Goal: Use online tool/utility: Utilize a website feature to perform a specific function

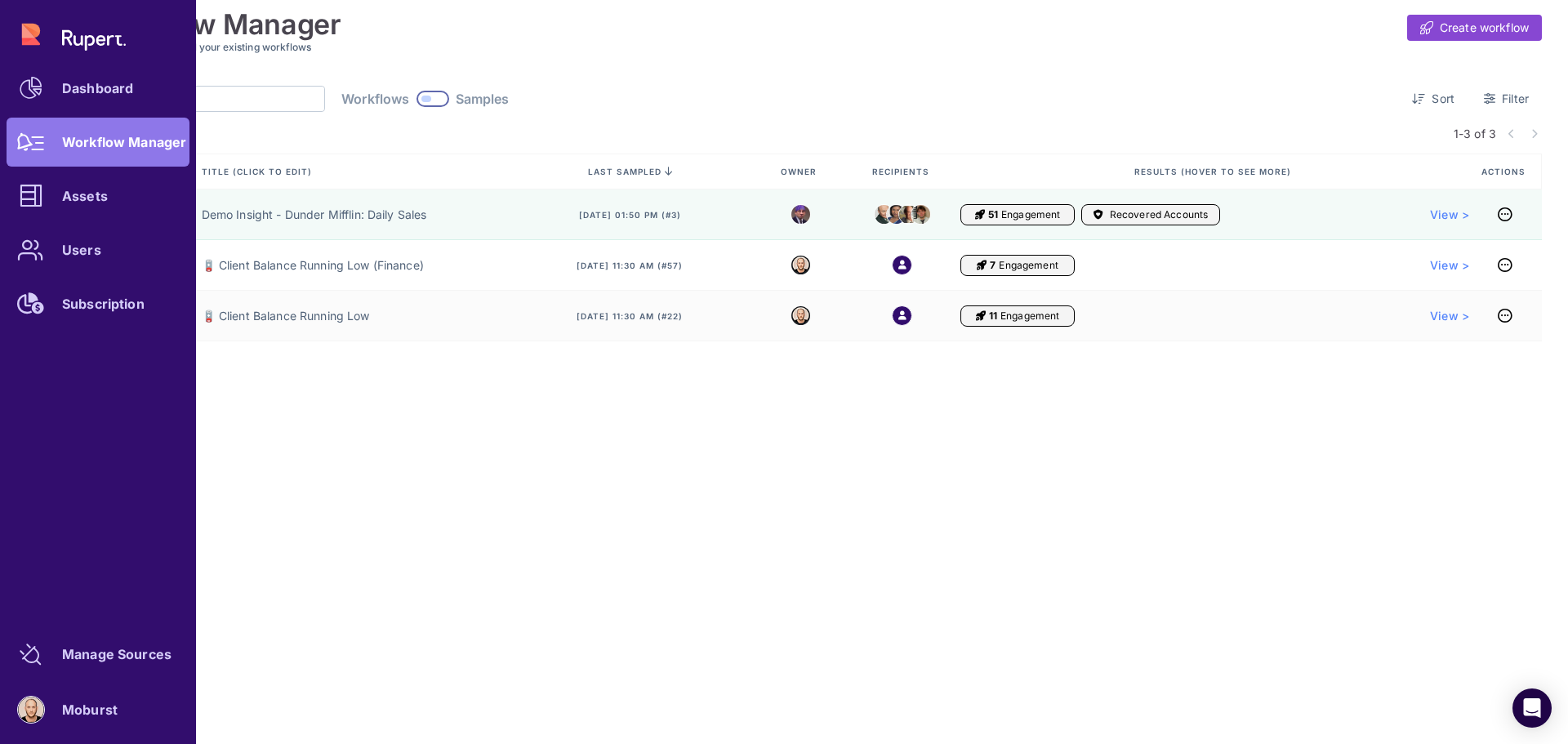
click at [102, 201] on div "Assets" at bounding box center [85, 196] width 45 height 10
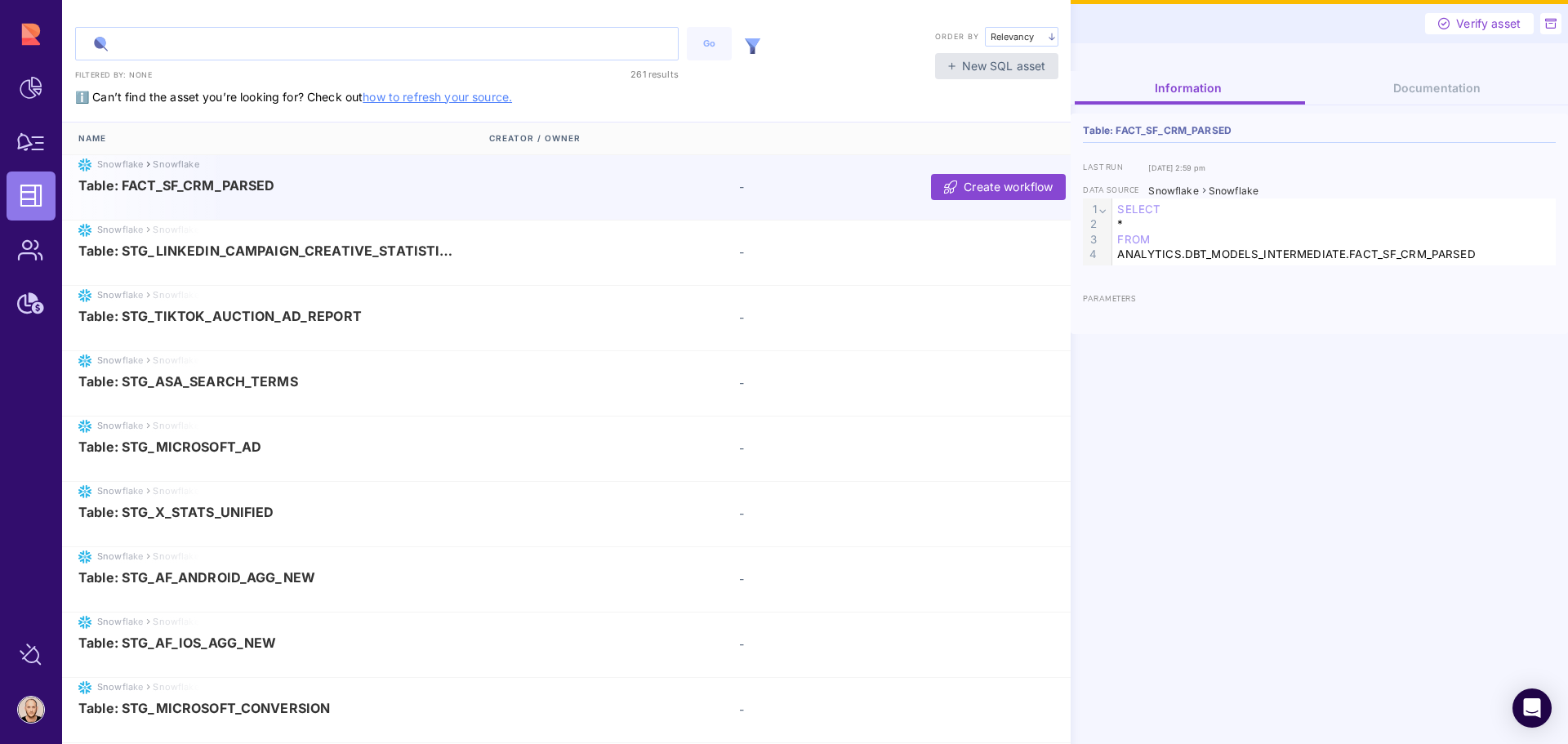
click at [318, 45] on input "text" at bounding box center [377, 43] width 602 height 32
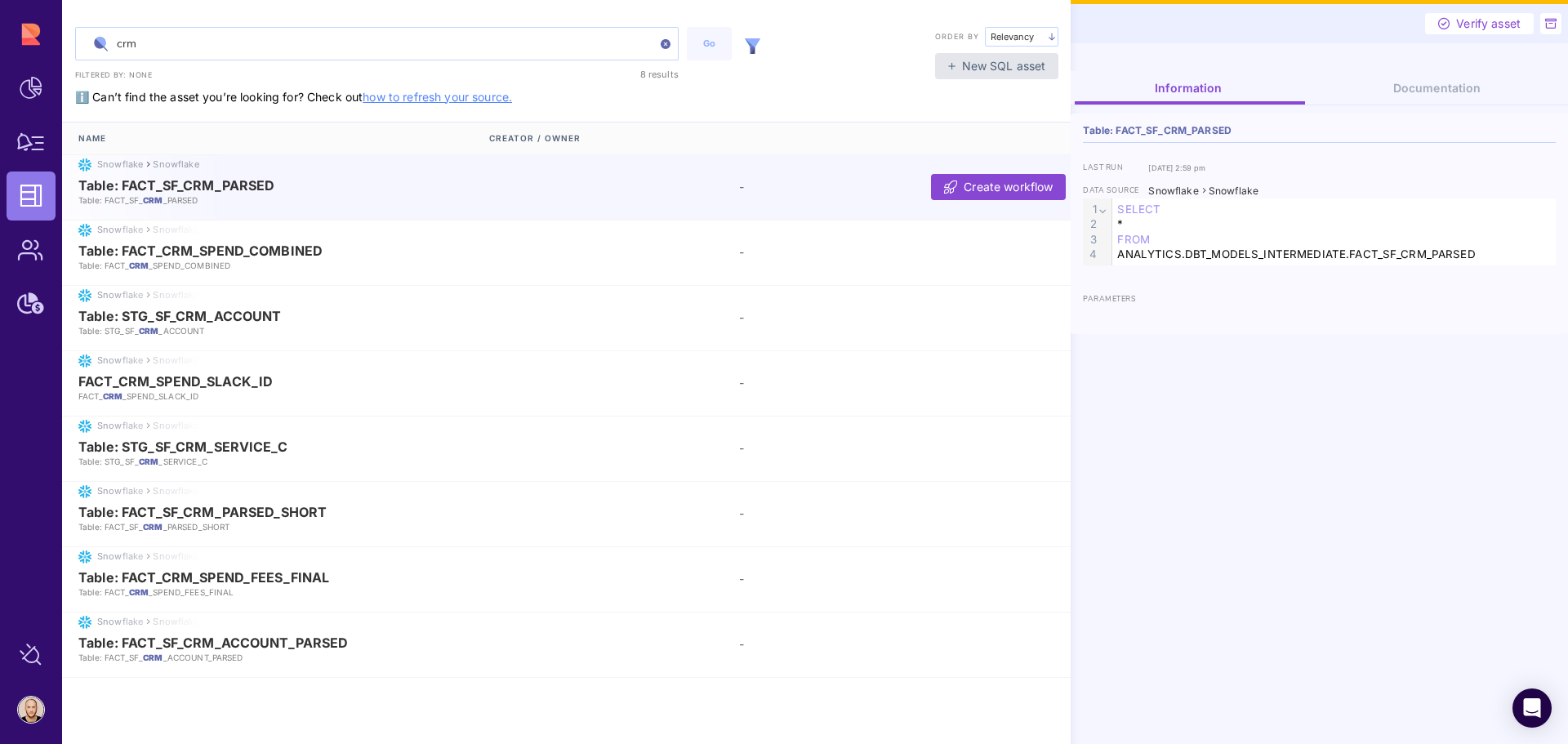
type input "crm"
click at [751, 46] on img at bounding box center [752, 46] width 16 height 16
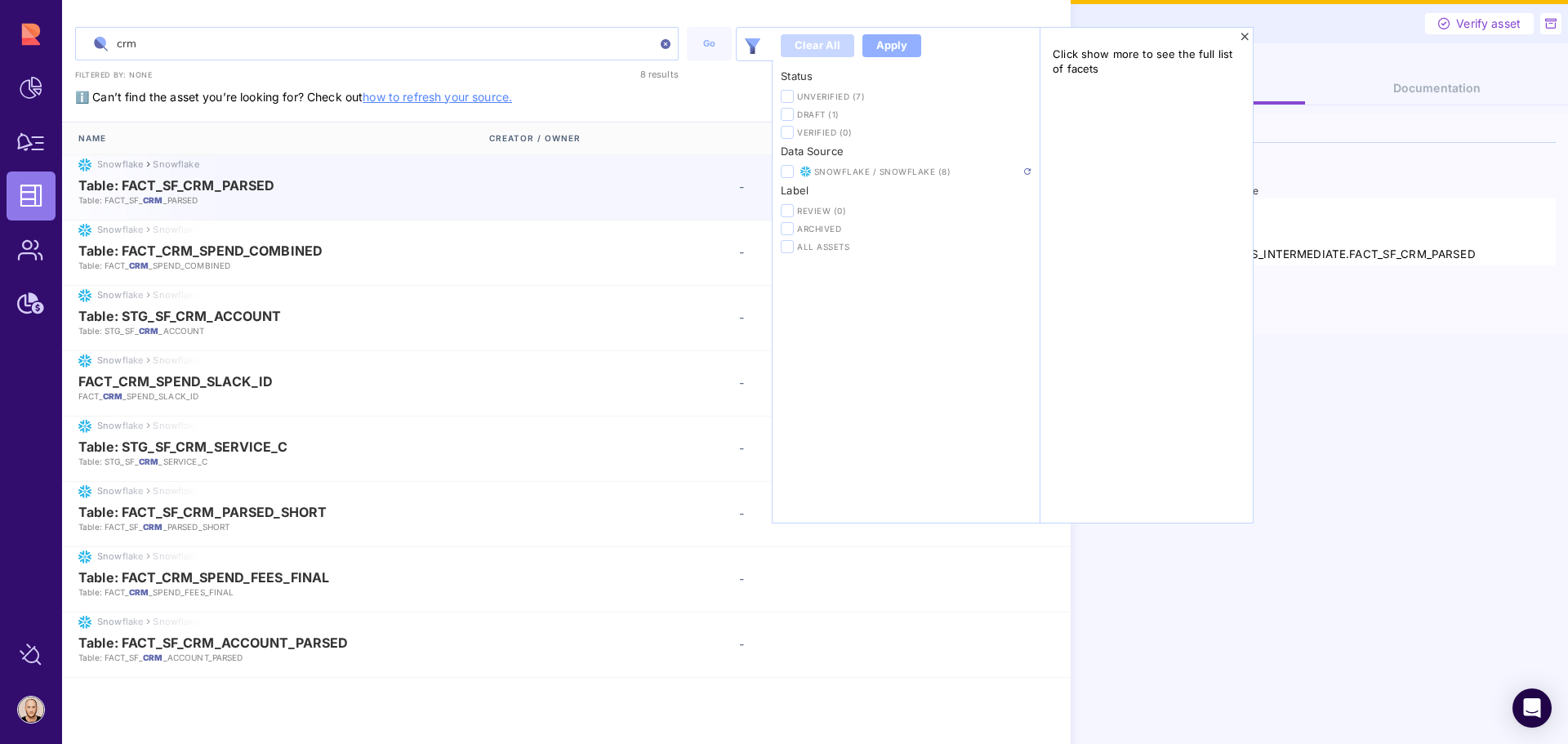
click at [1028, 173] on img at bounding box center [1028, 172] width 7 height 7
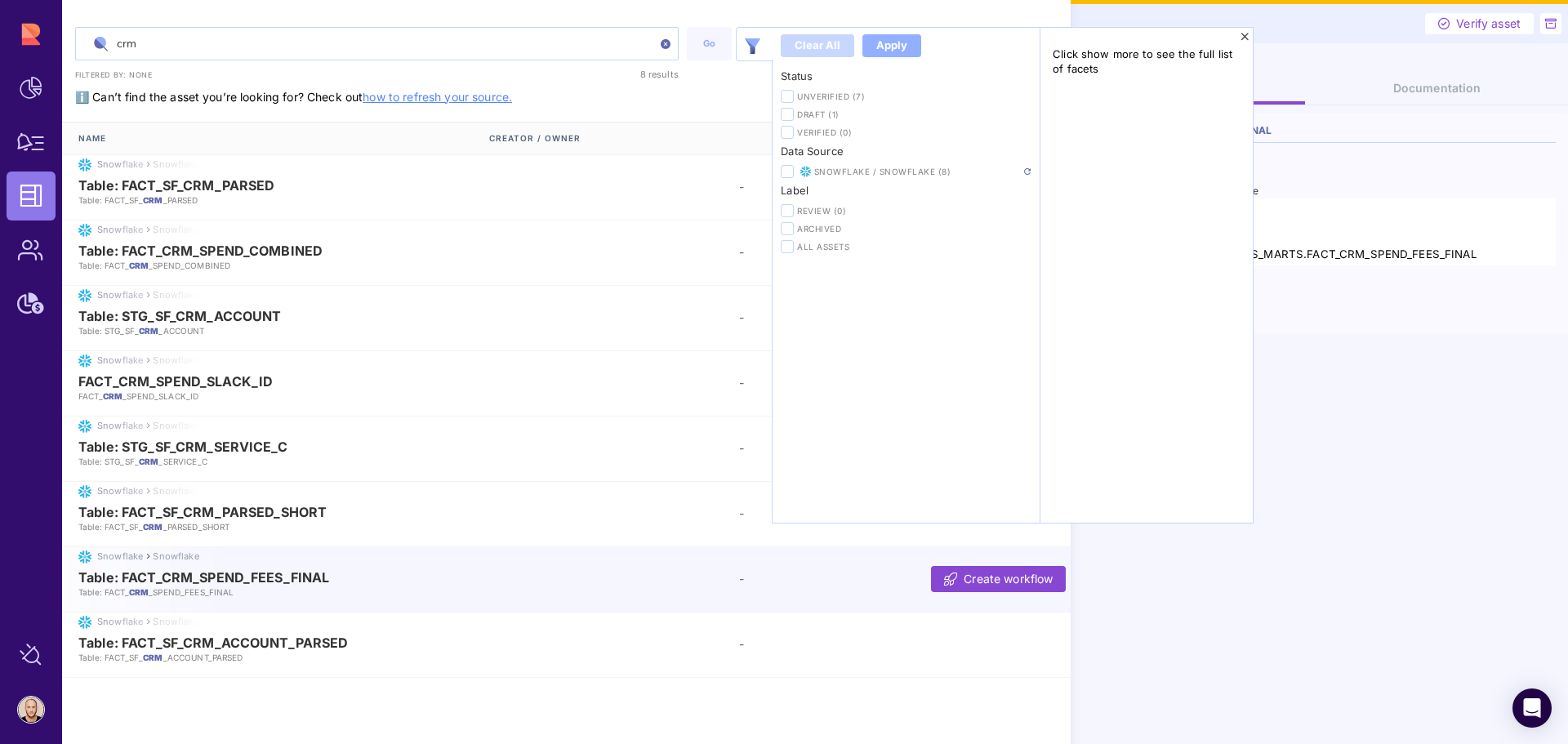
click at [1152, 601] on div "Information Documentation Table: FACT_CRM_SPEND_FEES_FINAL last run Jul 24, 202…" at bounding box center [1319, 408] width 497 height 673
click at [1243, 37] on icon at bounding box center [1245, 37] width 9 height 12
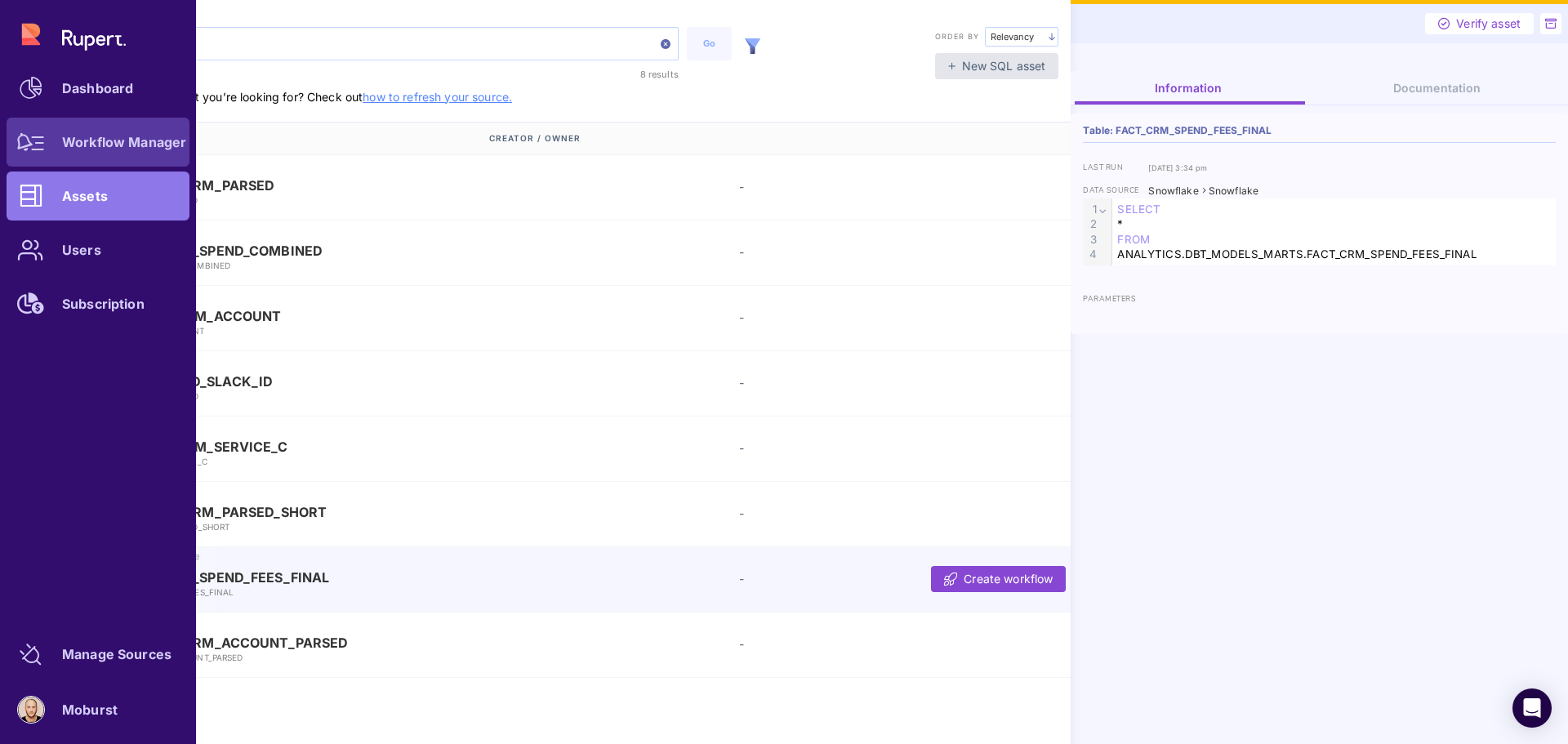
click at [22, 144] on icon at bounding box center [31, 142] width 28 height 18
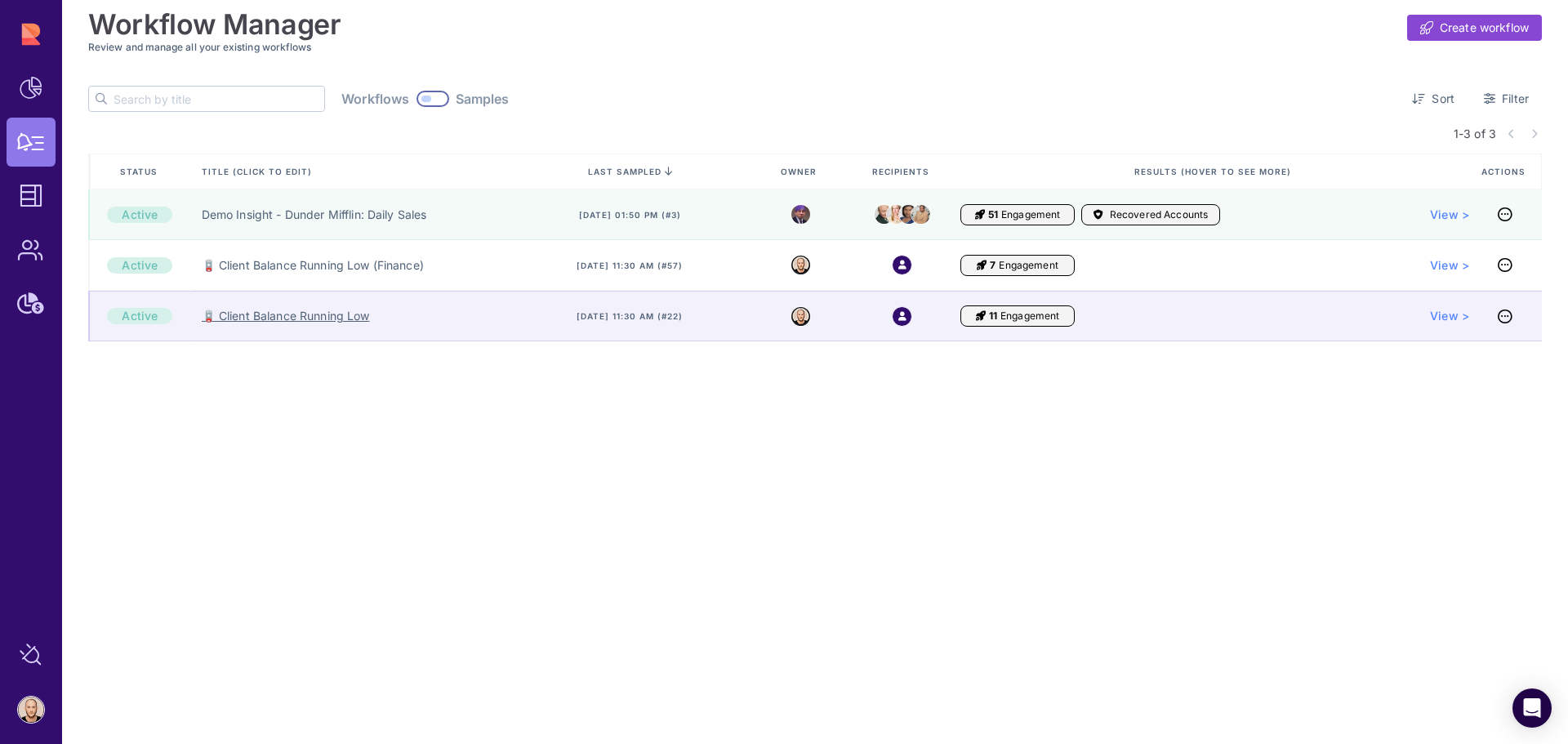
click at [288, 321] on link "🪫 Client Balance Running Low" at bounding box center [286, 316] width 169 height 17
click at [299, 321] on link "🪫 Client Balance Running Low" at bounding box center [286, 316] width 169 height 17
click at [326, 311] on link "🪫 Client Balance Running Low" at bounding box center [286, 316] width 169 height 17
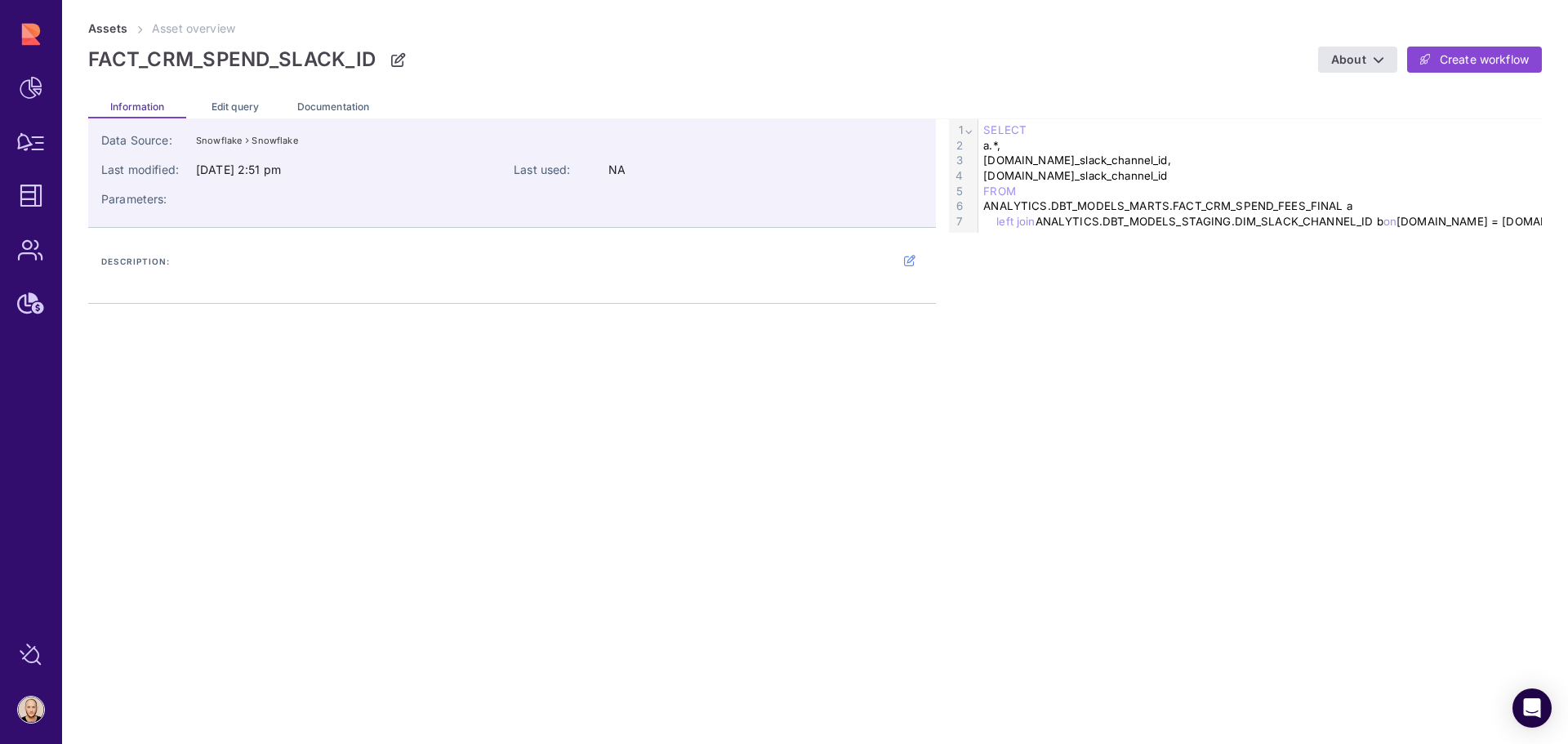
click at [1481, 219] on div "left join ANALYTICS.DBT_MODELS_STAGING.DIM_SLACK_CHANNEL_ID b on [DOMAIN_NAME] …" at bounding box center [1286, 222] width 616 height 16
click at [232, 105] on span "Edit query" at bounding box center [235, 107] width 47 height 12
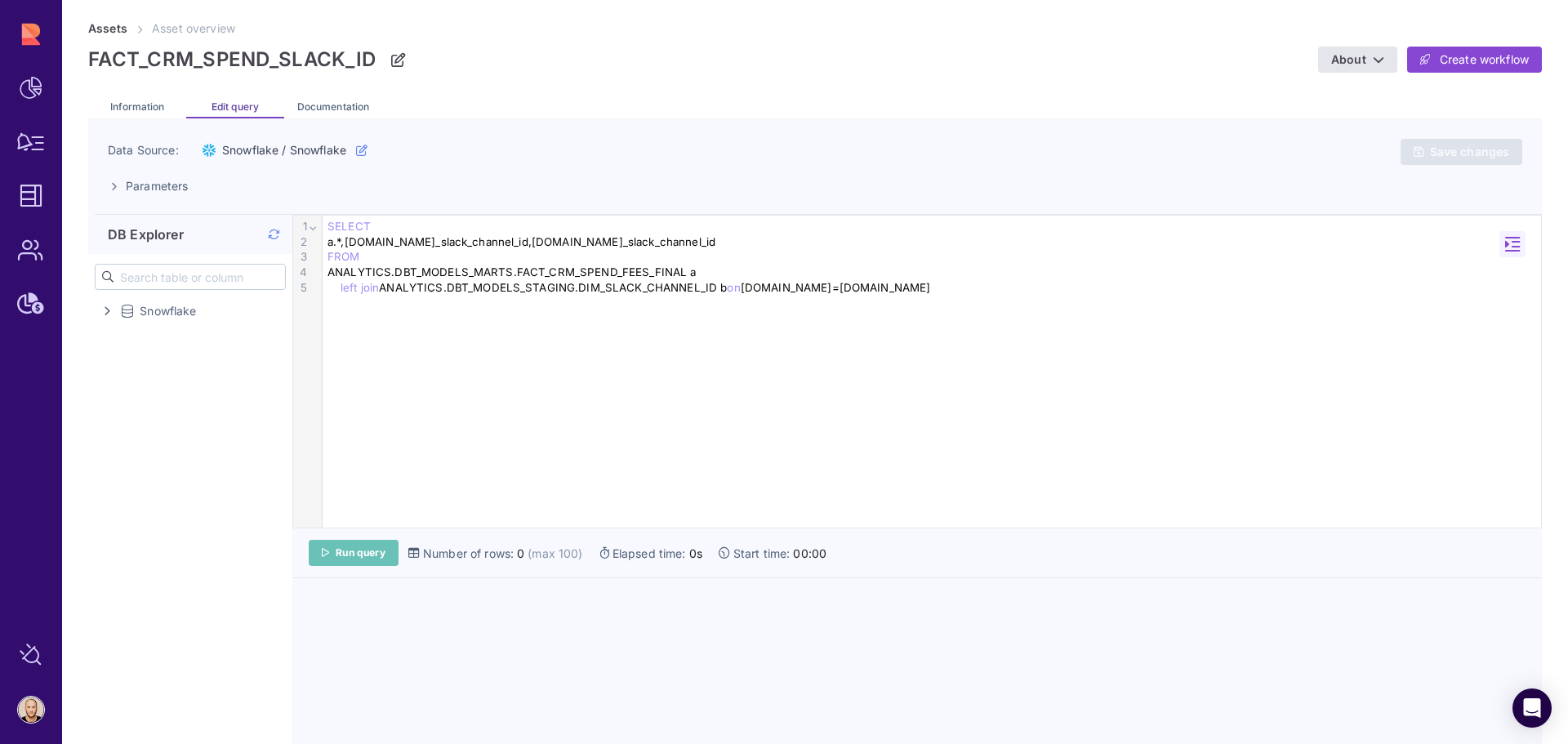
click at [368, 559] on link "Run query" at bounding box center [353, 553] width 90 height 27
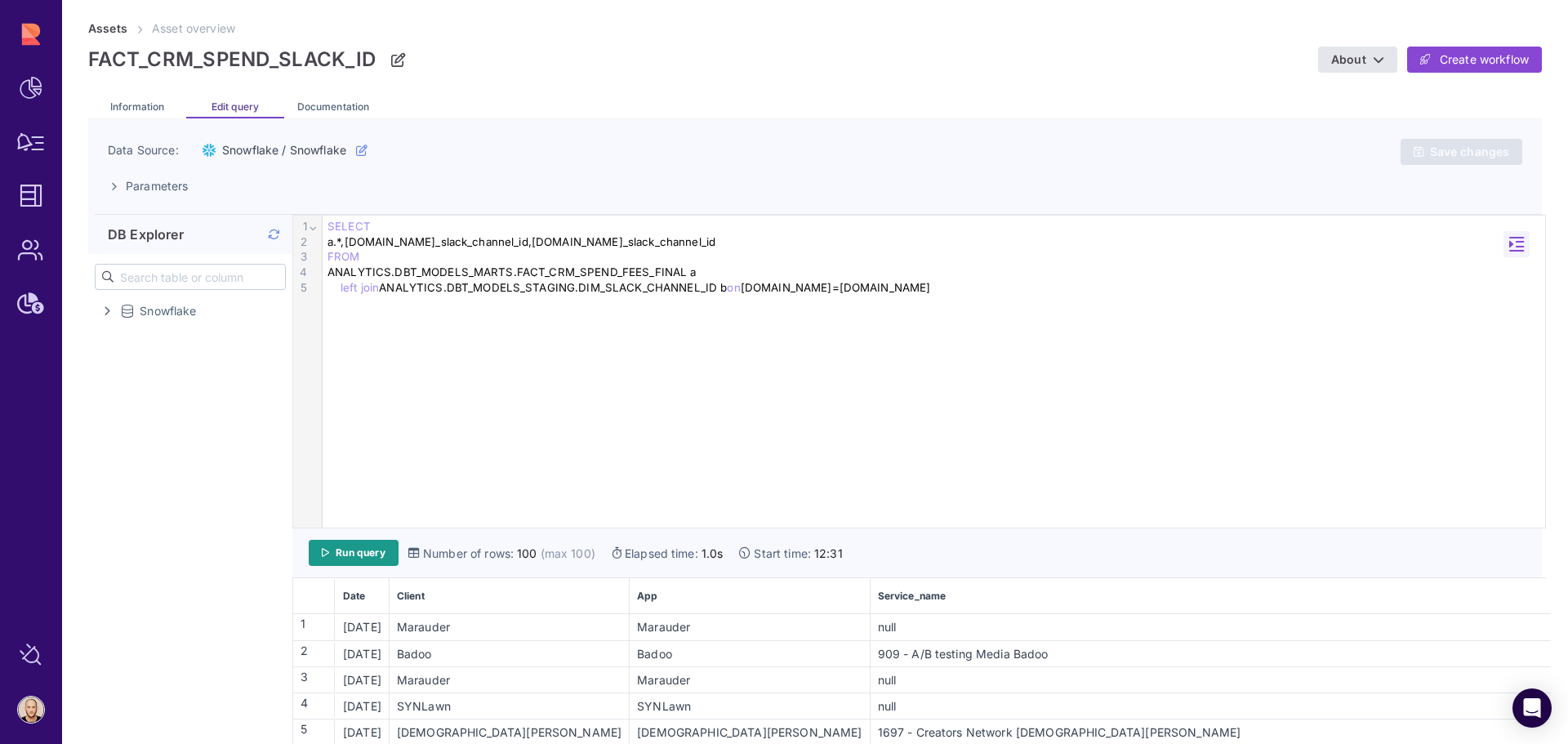
click at [826, 296] on div "SELECT a.*,b.finance_slack_channel_id,b.media_slack_channel_id FROM ANALYTICS.D…" at bounding box center [934, 258] width 1223 height 83
click at [343, 555] on span "Run query" at bounding box center [360, 553] width 50 height 13
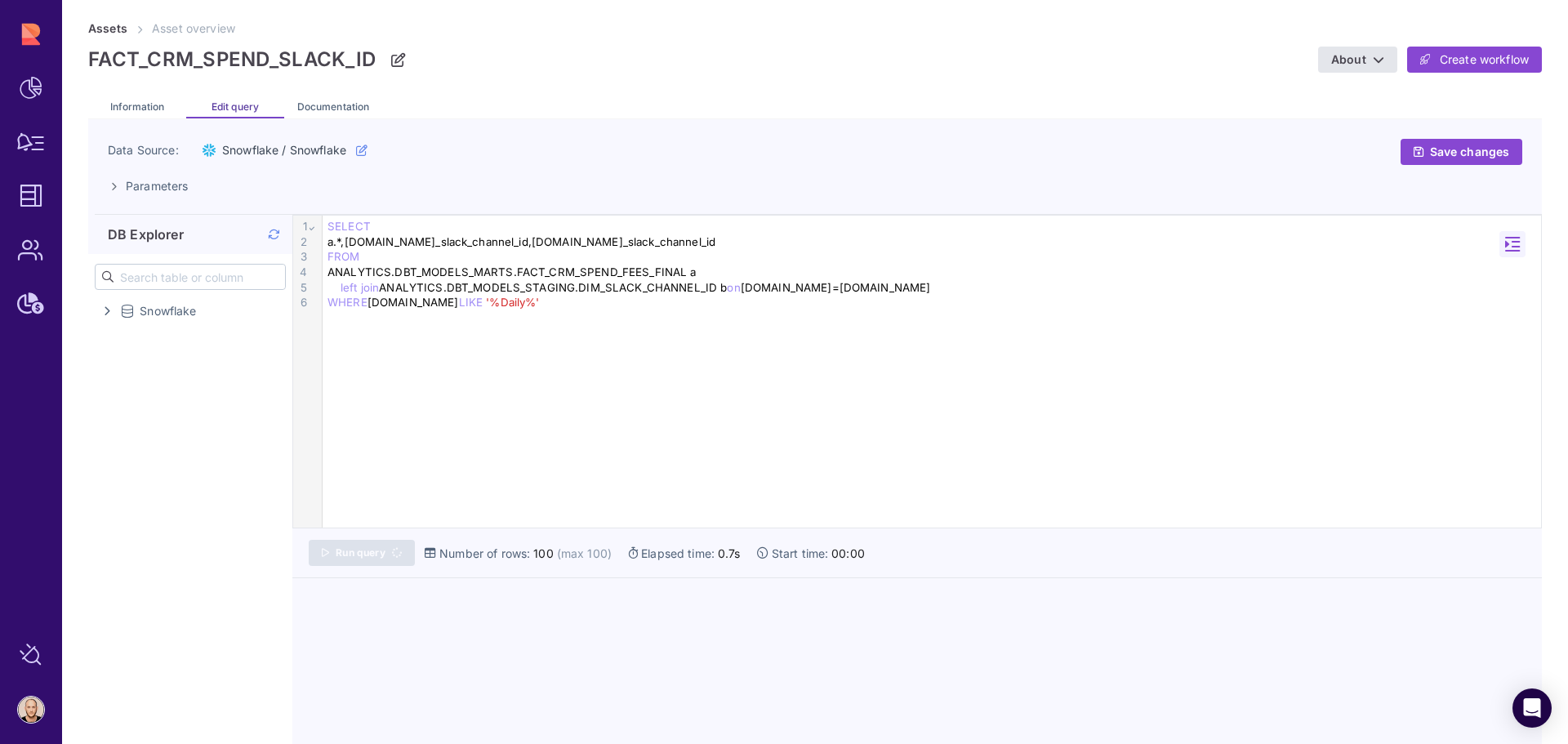
drag, startPoint x: 344, startPoint y: 554, endPoint x: 834, endPoint y: 384, distance: 518.7
click at [834, 384] on div "9 1 2 3 4 5 6 › ⌄ SELECT a.*,b.finance_slack_channel_id,b.media_slack_channel_i…" at bounding box center [916, 372] width 1247 height 312
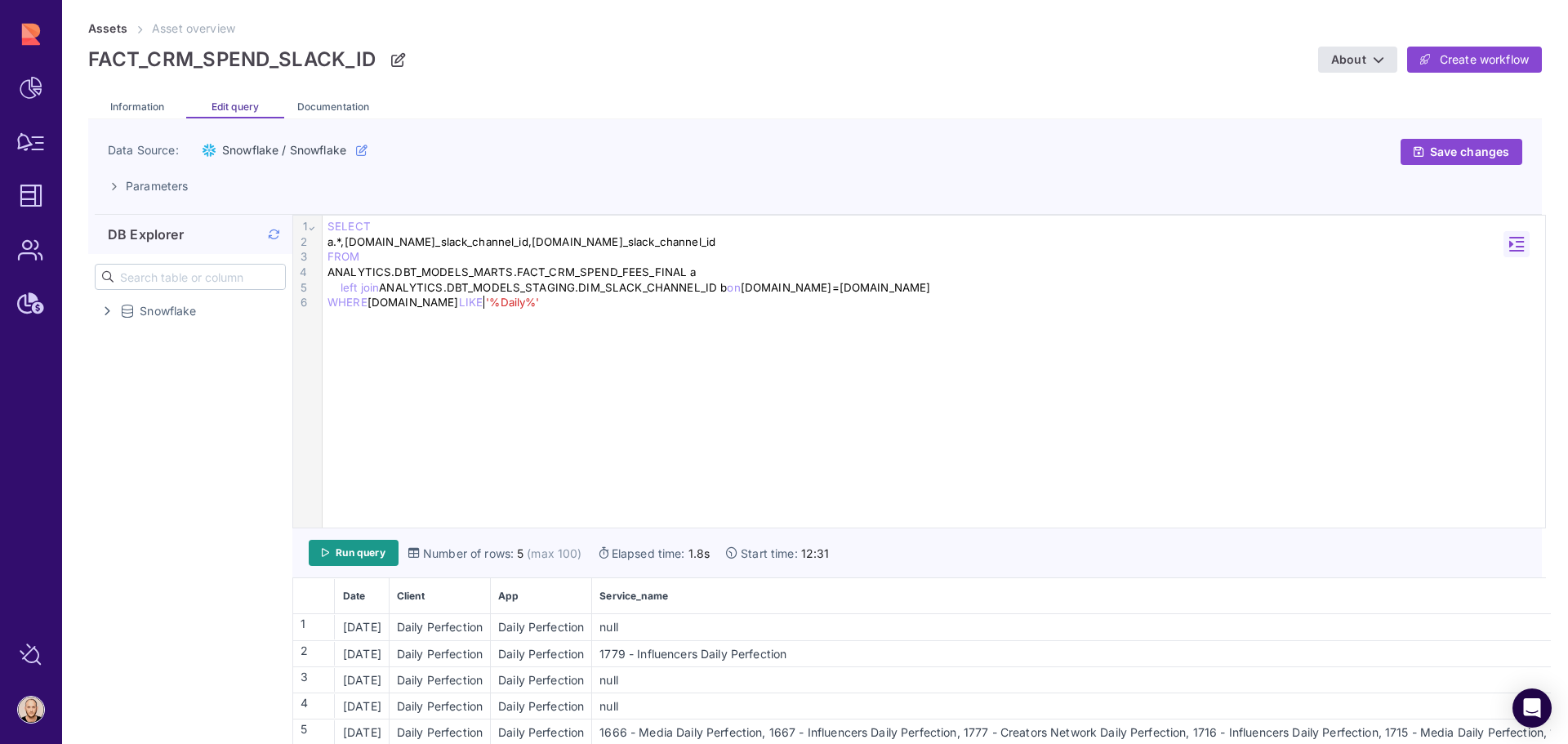
scroll to position [23, 0]
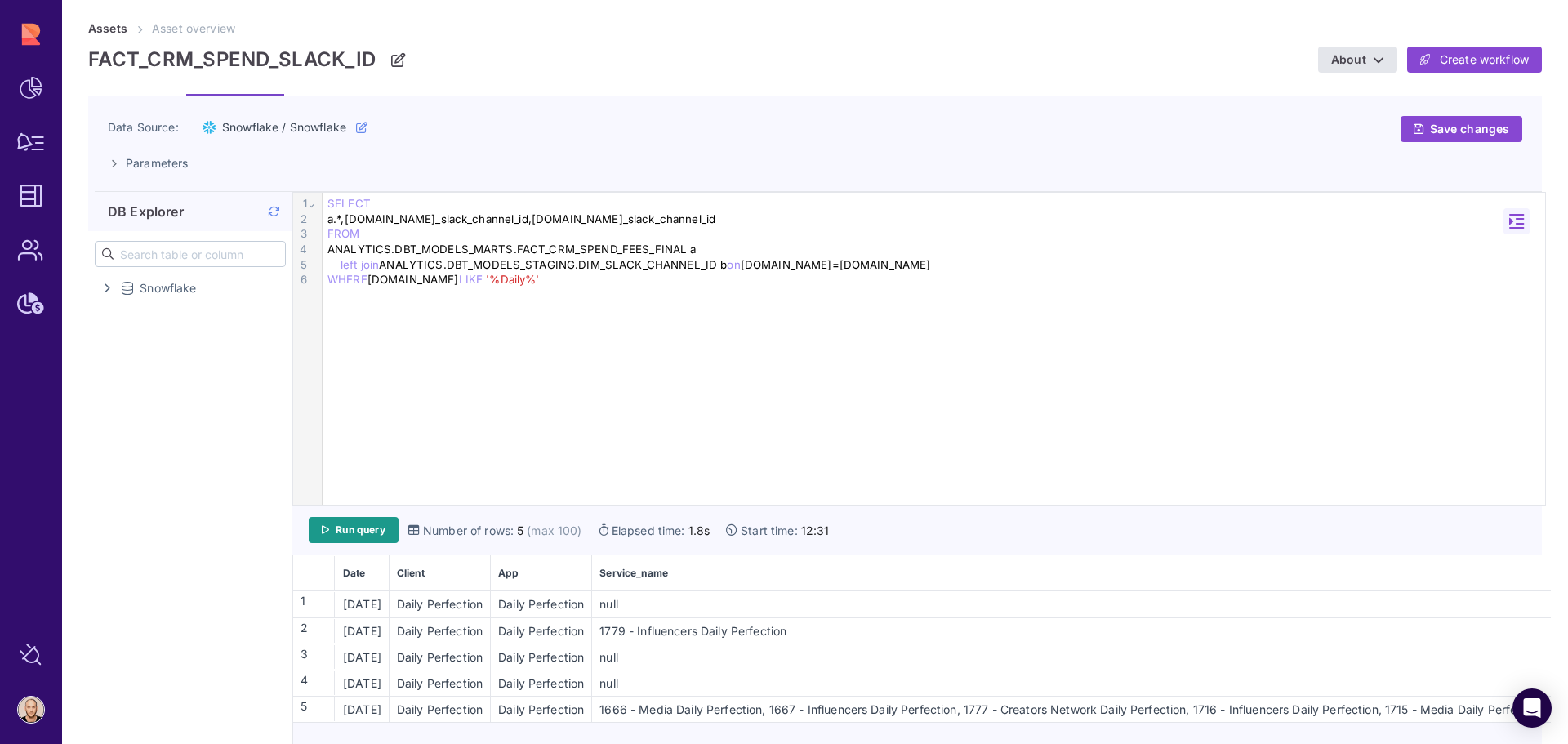
click at [631, 664] on div "null" at bounding box center [1155, 657] width 1124 height 17
click at [875, 678] on div "null" at bounding box center [1155, 683] width 1124 height 17
click at [494, 281] on div "WHERE a.app LIKE '%Daily%'" at bounding box center [934, 280] width 1223 height 16
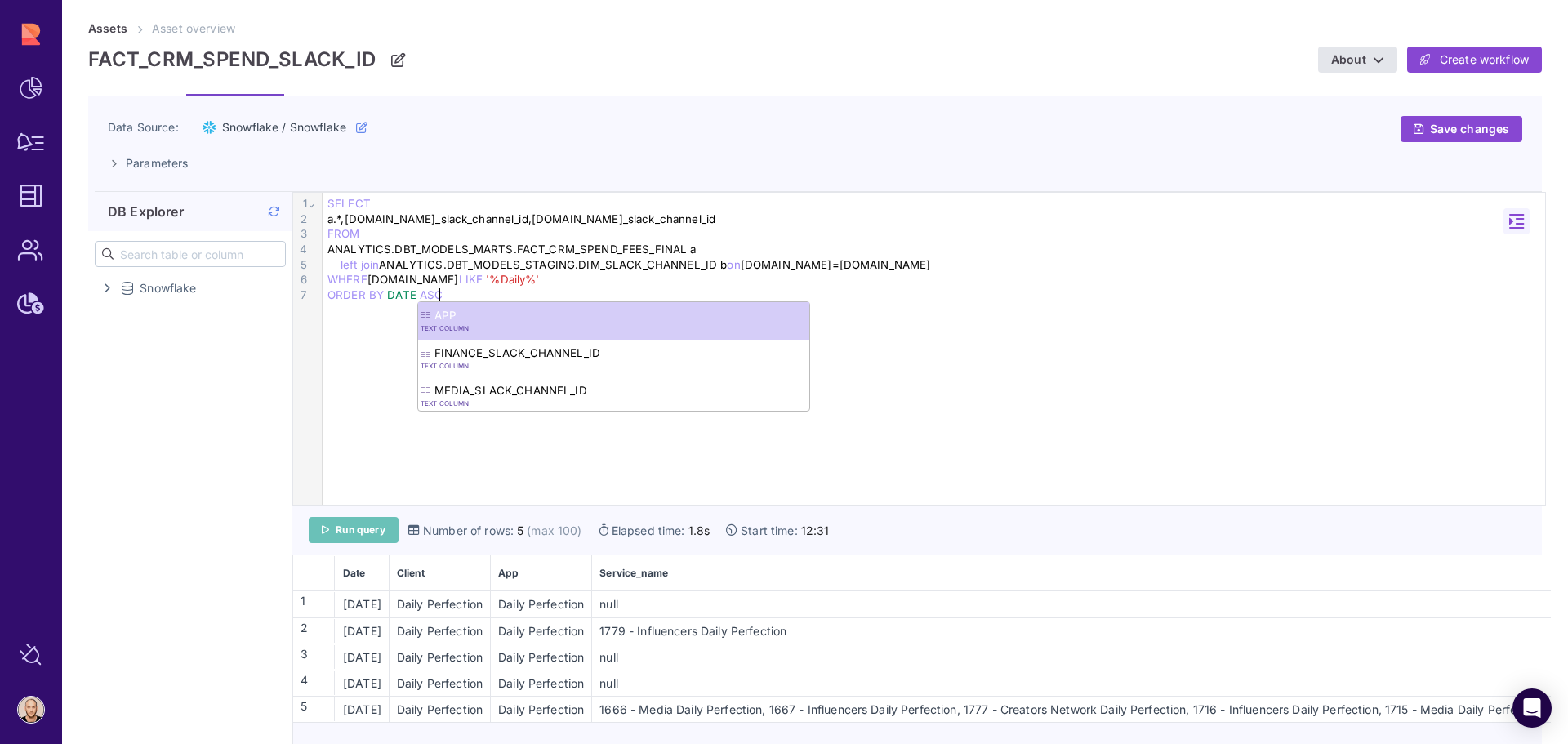
drag, startPoint x: 364, startPoint y: 524, endPoint x: 361, endPoint y: 533, distance: 9.5
click at [355, 533] on span "Run query" at bounding box center [360, 530] width 50 height 13
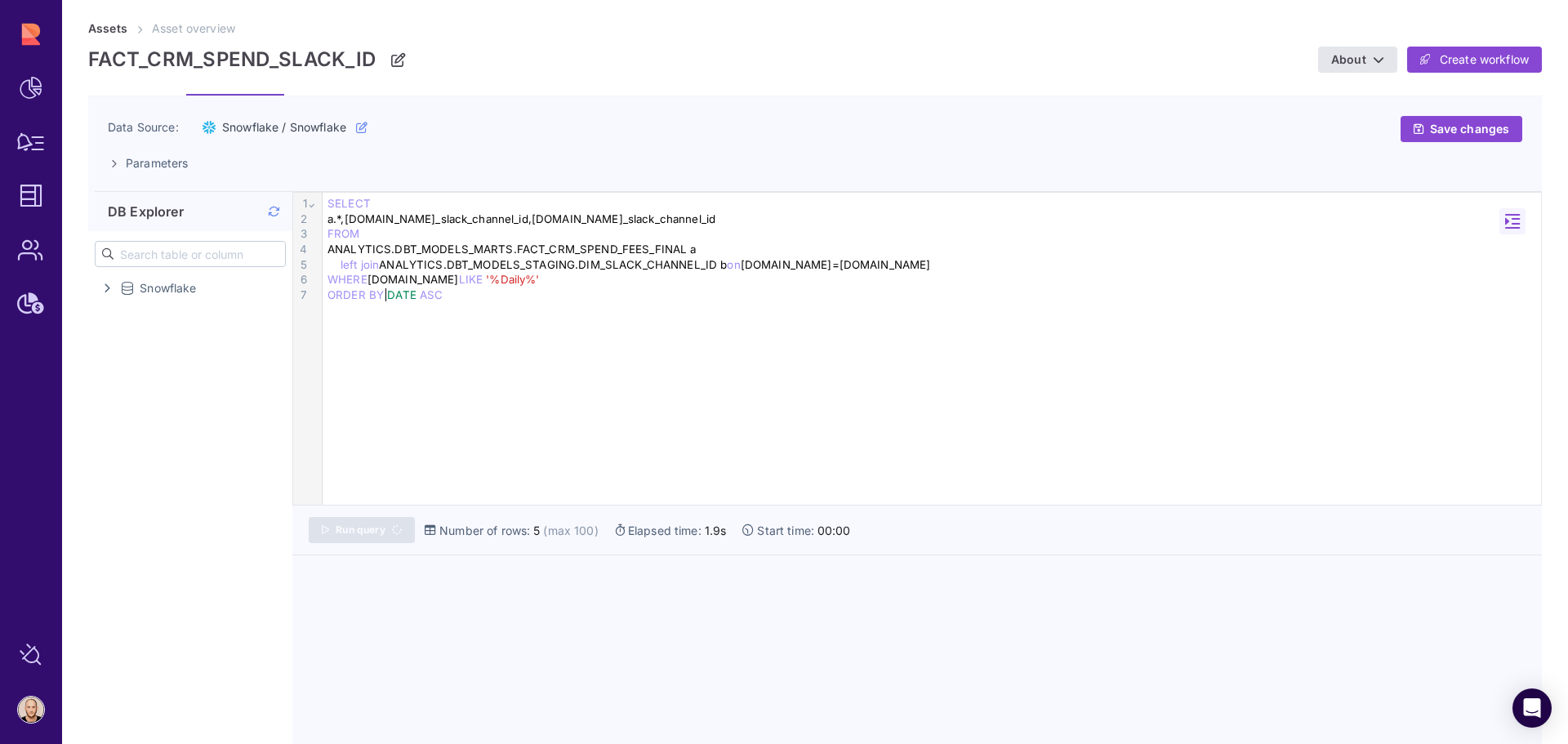
click at [388, 297] on span "DATE" at bounding box center [402, 294] width 30 height 13
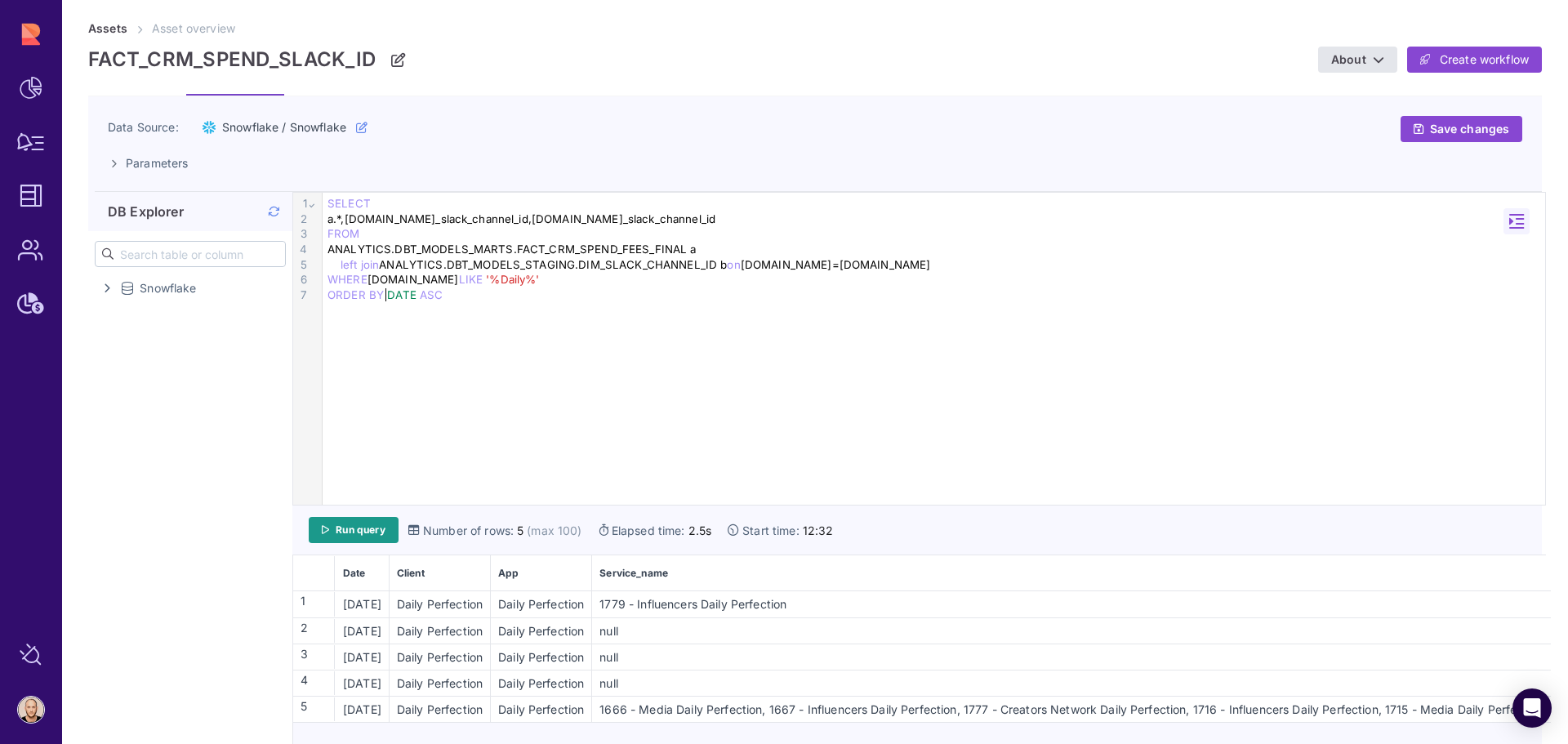
click at [775, 665] on div "null" at bounding box center [1155, 657] width 1124 height 17
click at [388, 296] on span "DATE" at bounding box center [402, 294] width 30 height 13
drag, startPoint x: 414, startPoint y: 293, endPoint x: 387, endPoint y: 290, distance: 27.2
click at [387, 290] on div "ORDER BY DATE ASC" at bounding box center [934, 296] width 1223 height 16
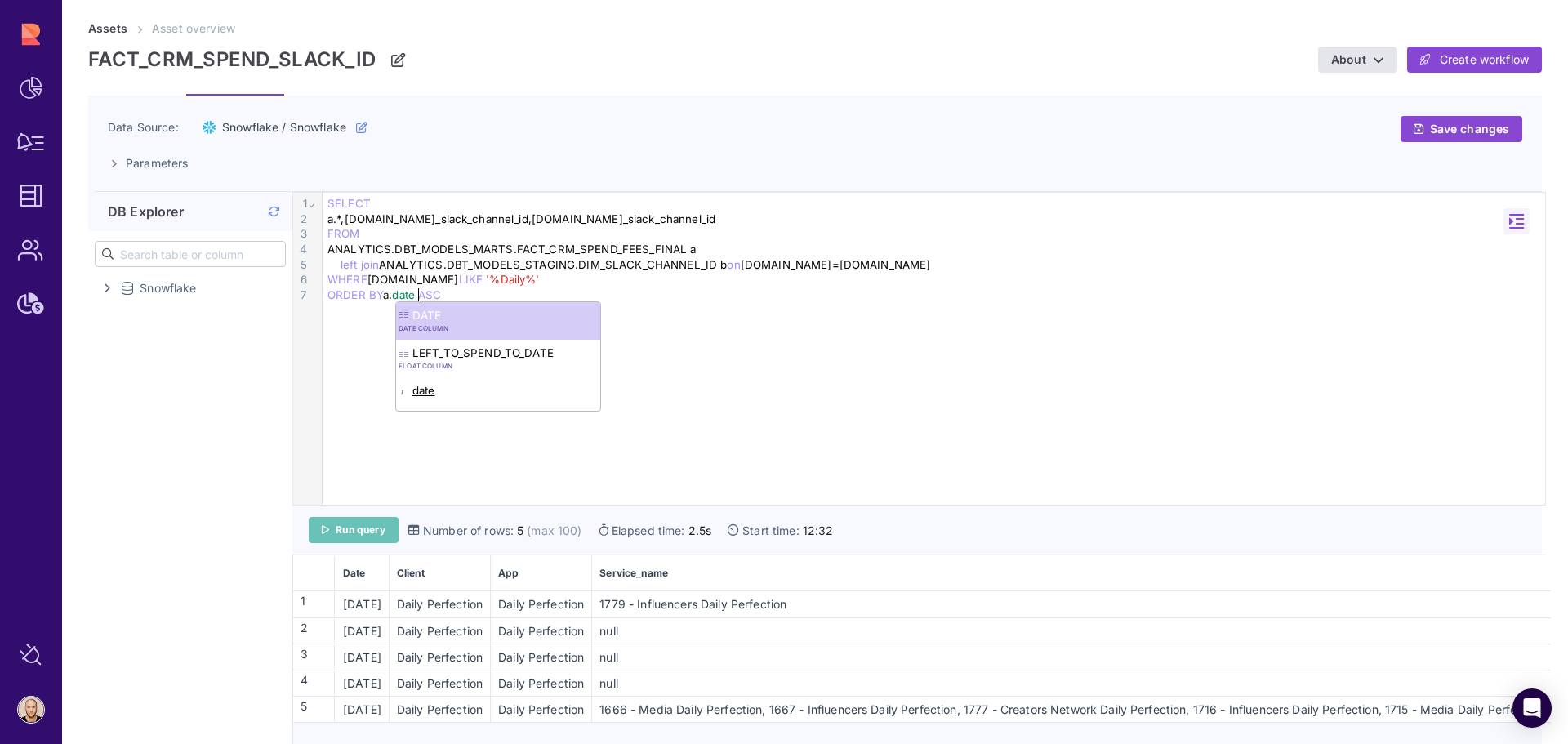
click at [350, 542] on div "Run query Number of rows: 5 (max 100) Elapsed time: 2.5s Start time: 12:32" at bounding box center [918, 531] width 1253 height 50
click at [350, 540] on link "Run query" at bounding box center [353, 530] width 90 height 27
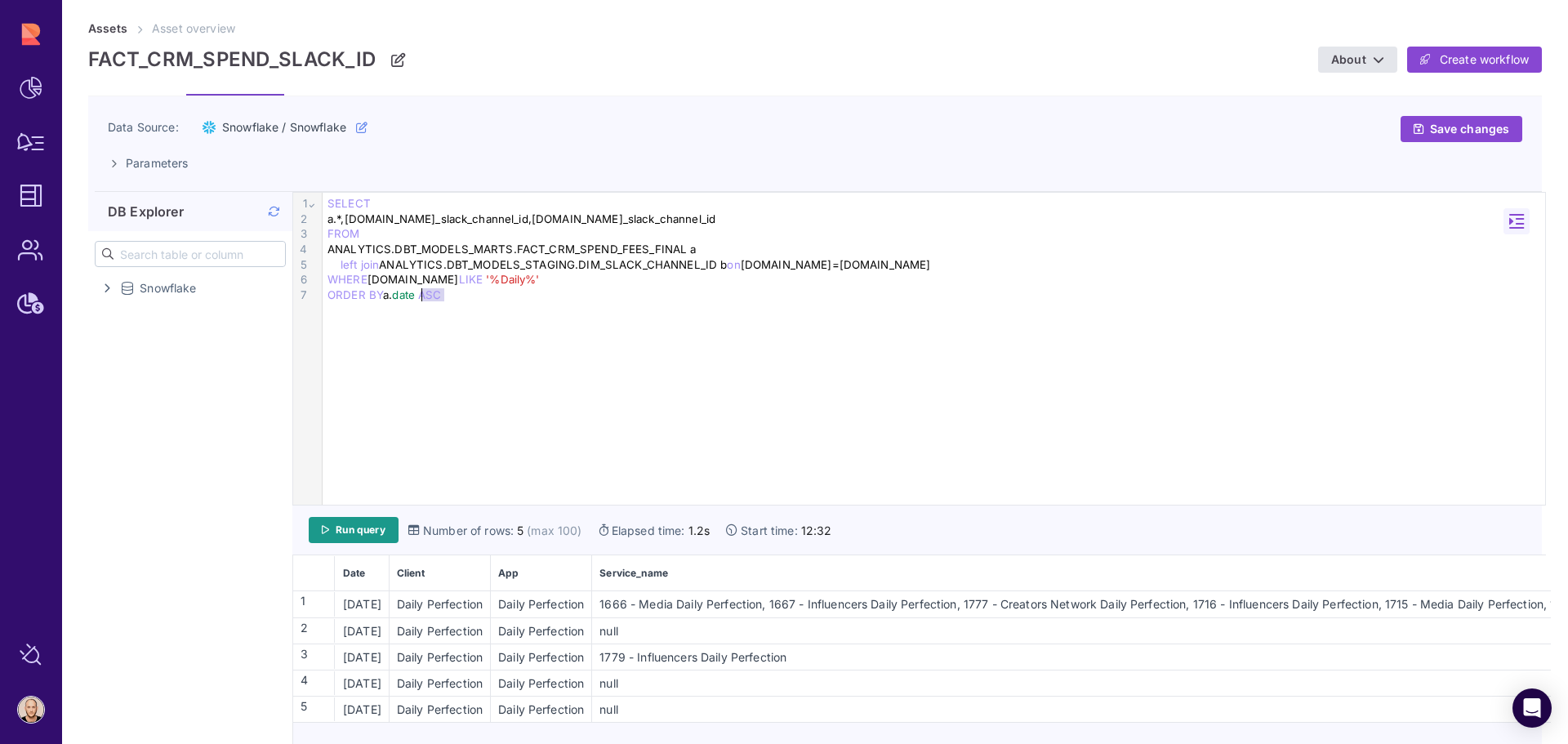
drag, startPoint x: 448, startPoint y: 297, endPoint x: 425, endPoint y: 293, distance: 23.3
click at [425, 293] on div "ORDER BY a. date ASC" at bounding box center [934, 296] width 1223 height 16
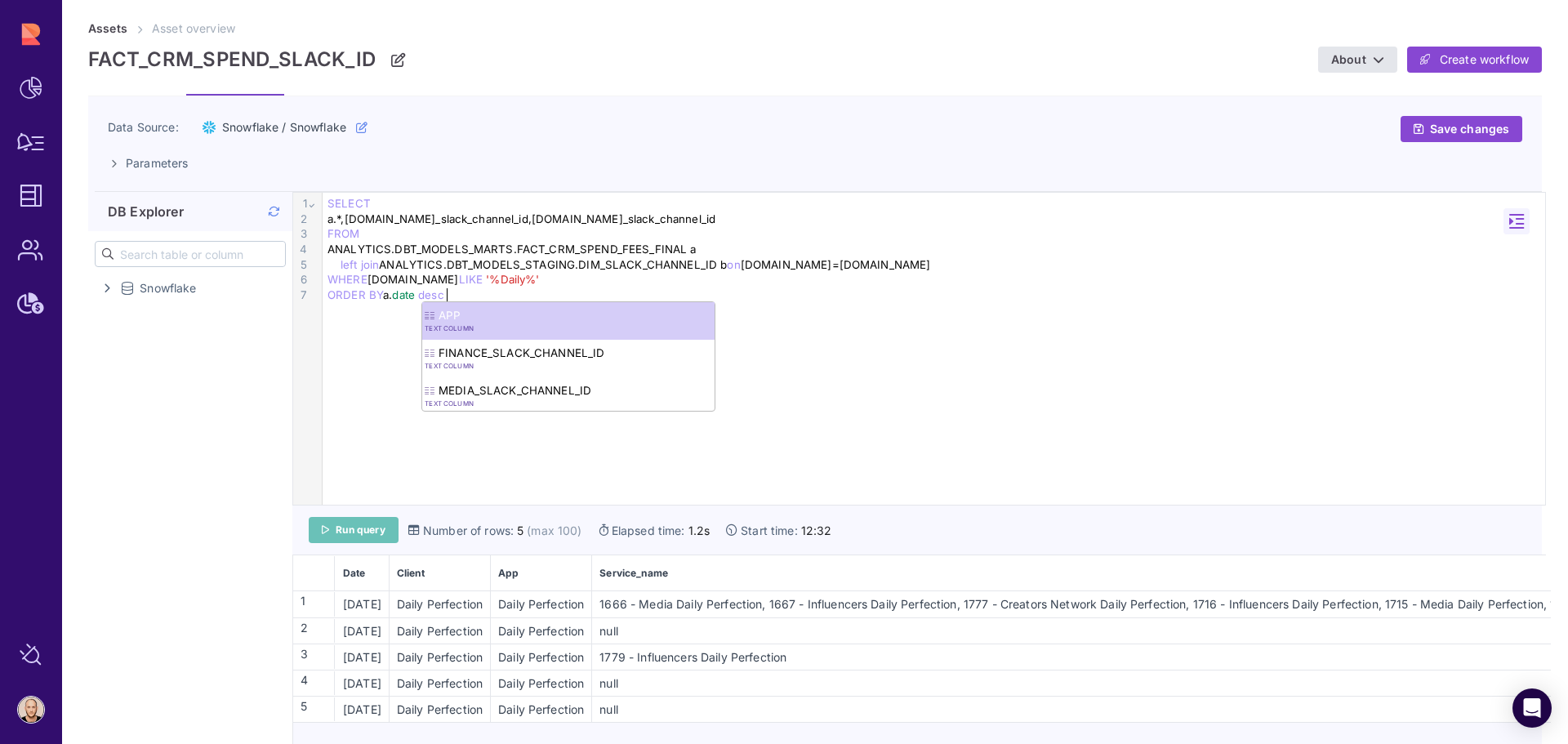
drag, startPoint x: 348, startPoint y: 535, endPoint x: 386, endPoint y: 520, distance: 40.9
click at [348, 535] on span "Run query" at bounding box center [360, 530] width 50 height 13
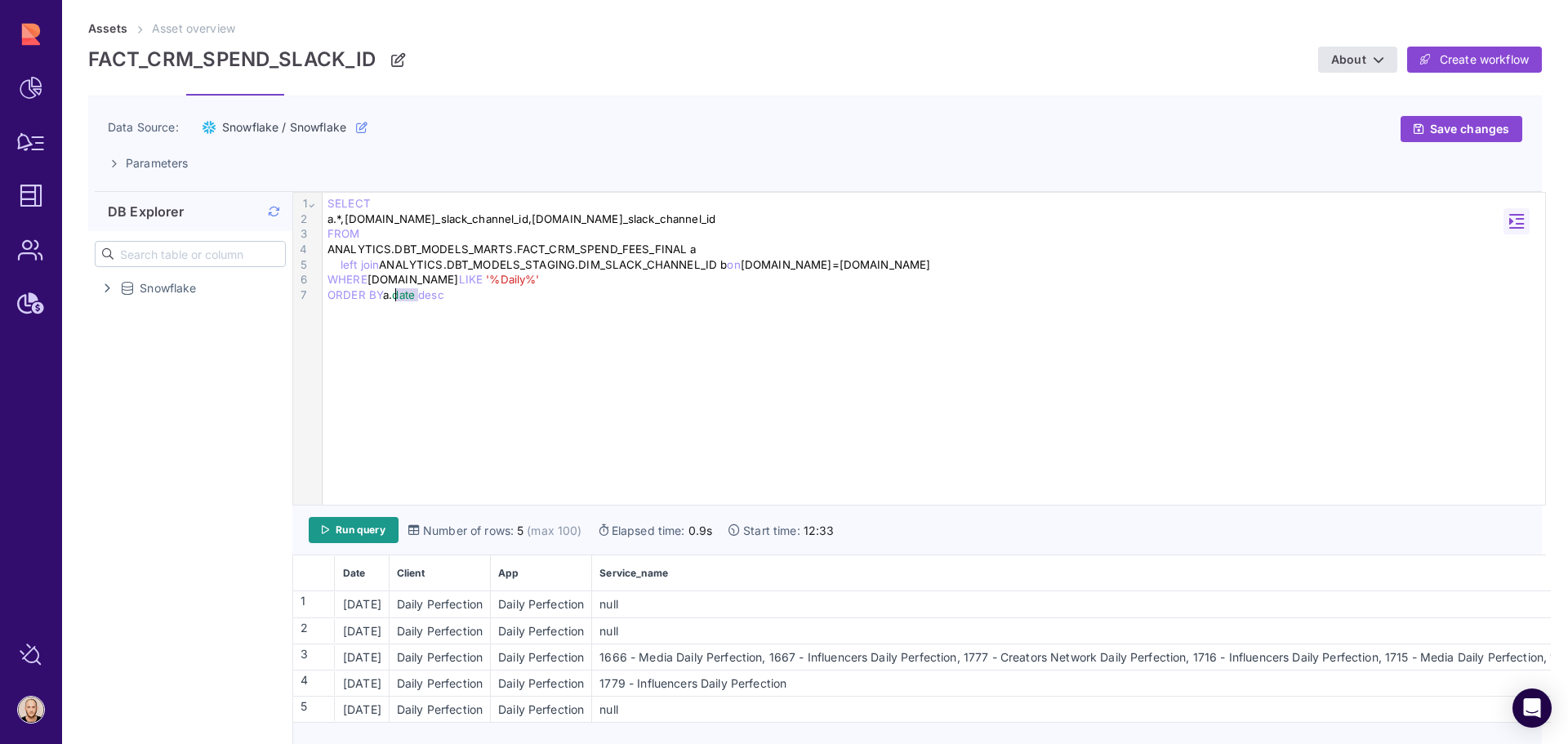
drag, startPoint x: 416, startPoint y: 296, endPoint x: 396, endPoint y: 295, distance: 20.0
click at [396, 295] on span "date" at bounding box center [403, 294] width 23 height 13
drag, startPoint x: 353, startPoint y: 514, endPoint x: 348, endPoint y: 530, distance: 16.8
click at [352, 515] on div "Run query Number of rows: 5 (max 100) Elapsed time: 0.9s Start time: 12:33" at bounding box center [918, 531] width 1253 height 50
click at [347, 530] on span "Run query" at bounding box center [360, 530] width 50 height 13
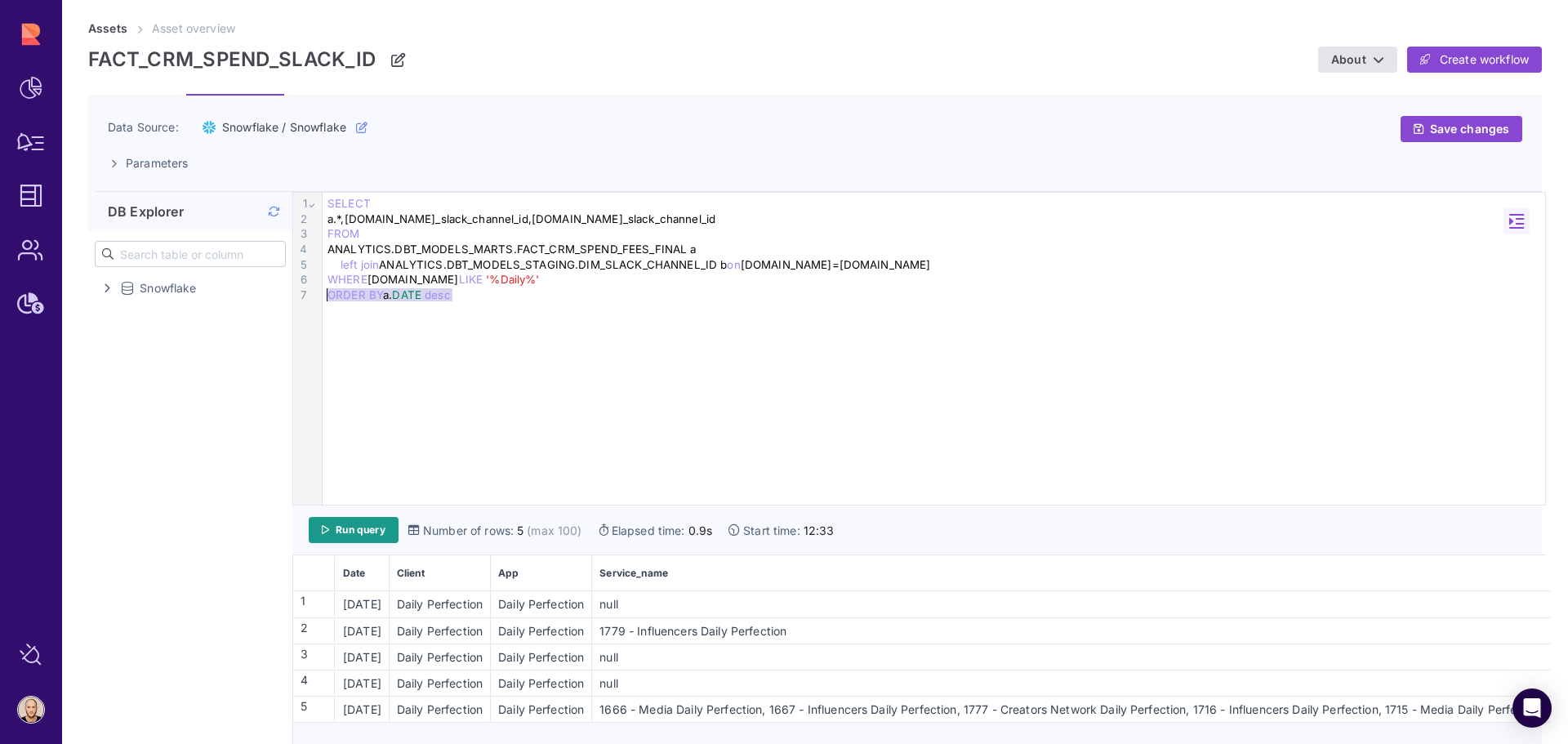
drag, startPoint x: 459, startPoint y: 301, endPoint x: 324, endPoint y: 300, distance: 135.0
click at [324, 300] on div "ORDER BY a. DATE desc" at bounding box center [934, 296] width 1223 height 16
click at [954, 687] on div "null" at bounding box center [1155, 683] width 1124 height 17
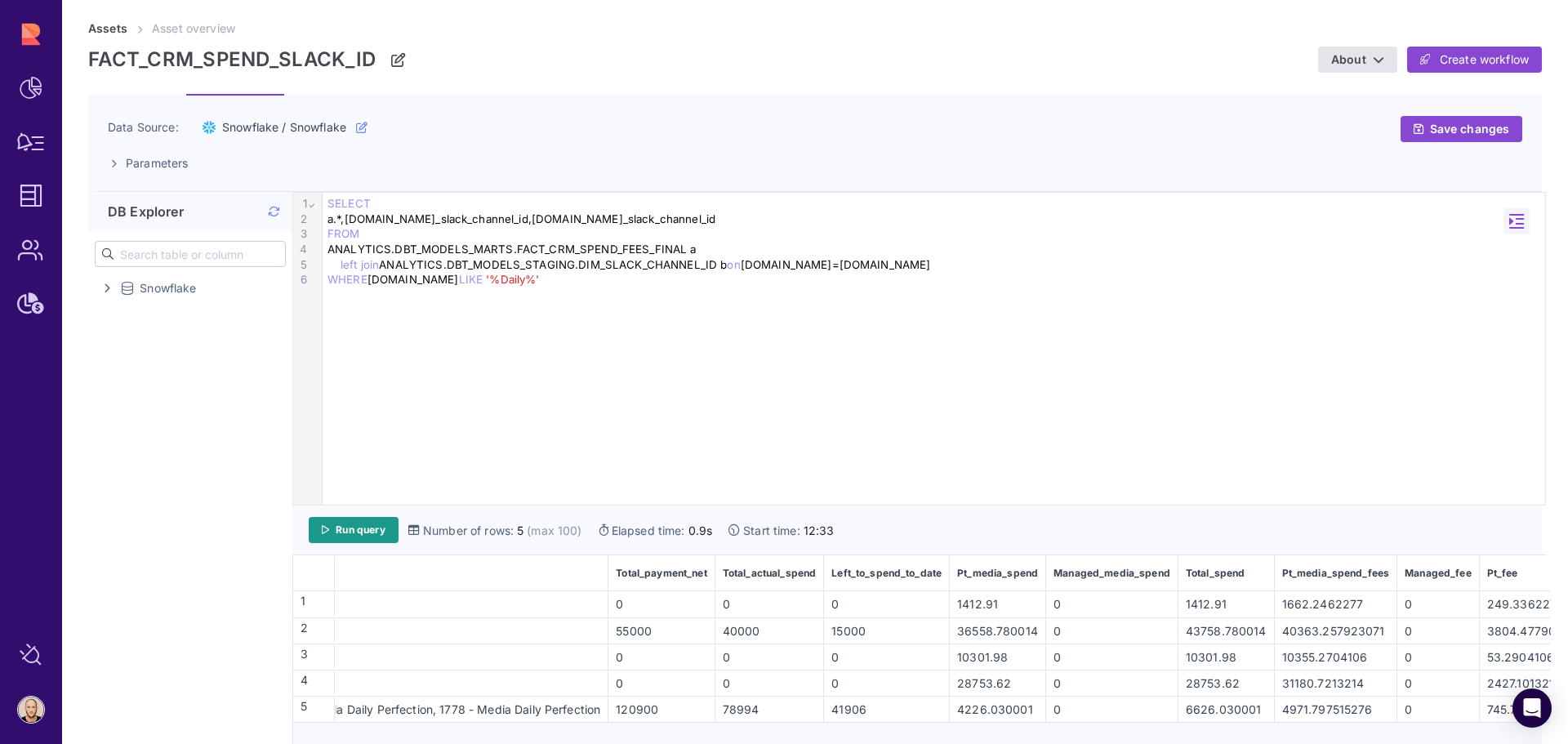
scroll to position [0, 1143]
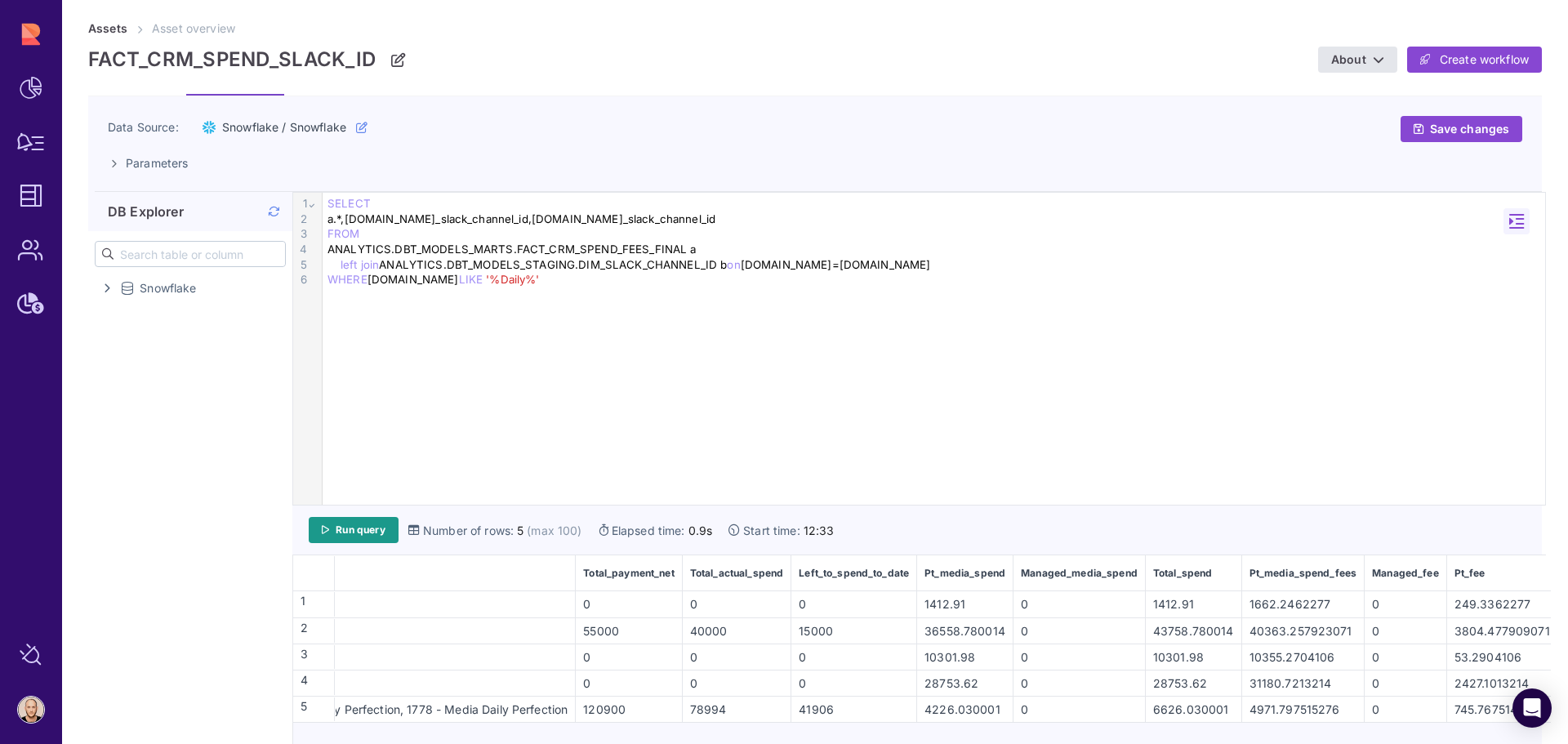
click at [1121, 645] on td "0" at bounding box center [1080, 657] width 132 height 27
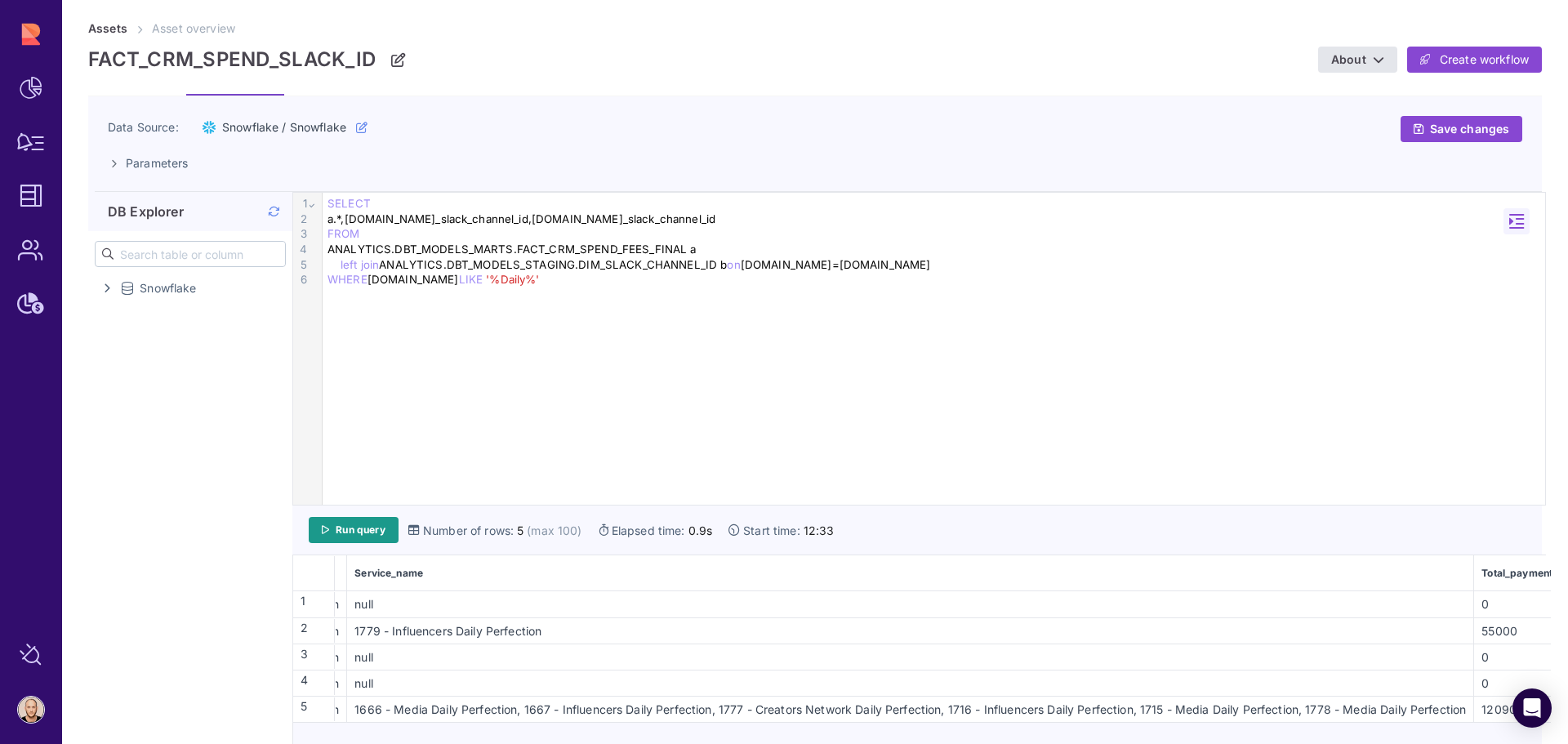
scroll to position [0, 0]
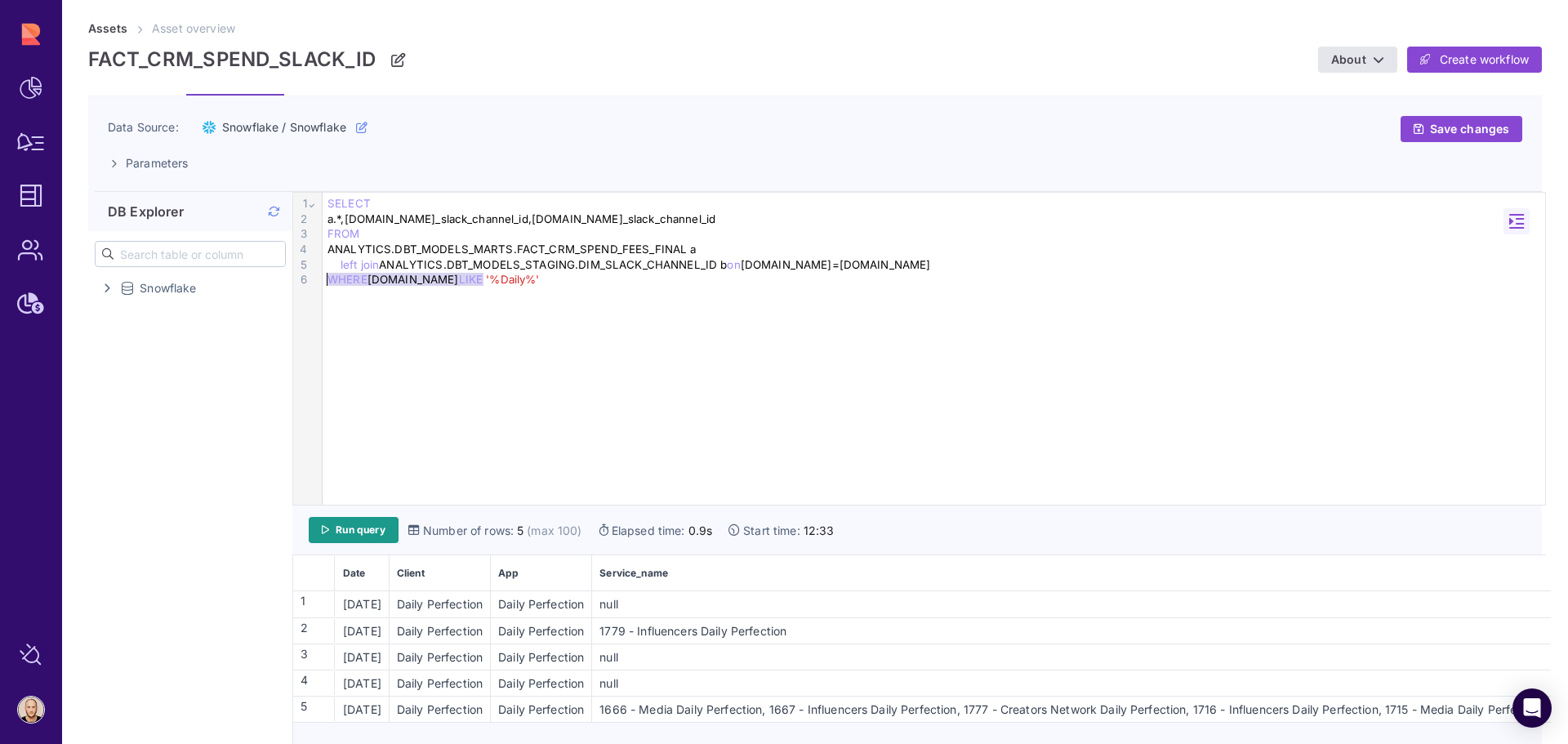
drag, startPoint x: 496, startPoint y: 281, endPoint x: 313, endPoint y: 281, distance: 183.0
click at [313, 281] on div "9 1 2 3 4 5 6 › ⌄ SELECT a.*,b.finance_slack_channel_id,b.media_slack_channel_i…" at bounding box center [919, 348] width 1252 height 312
click at [271, 204] on span at bounding box center [274, 211] width 12 height 17
click at [1359, 50] on link "About" at bounding box center [1358, 59] width 79 height 27
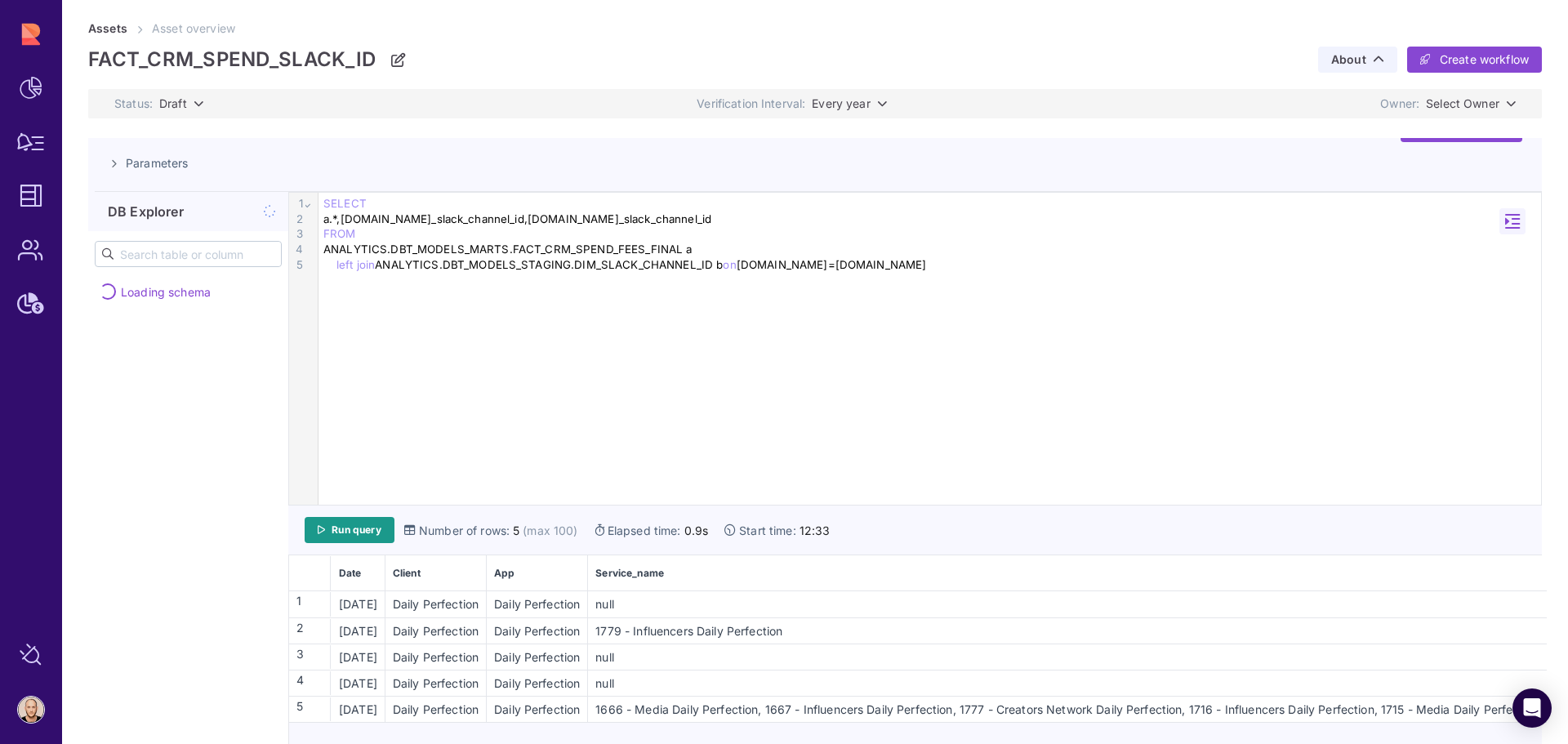
click at [1363, 56] on link "About" at bounding box center [1358, 59] width 79 height 27
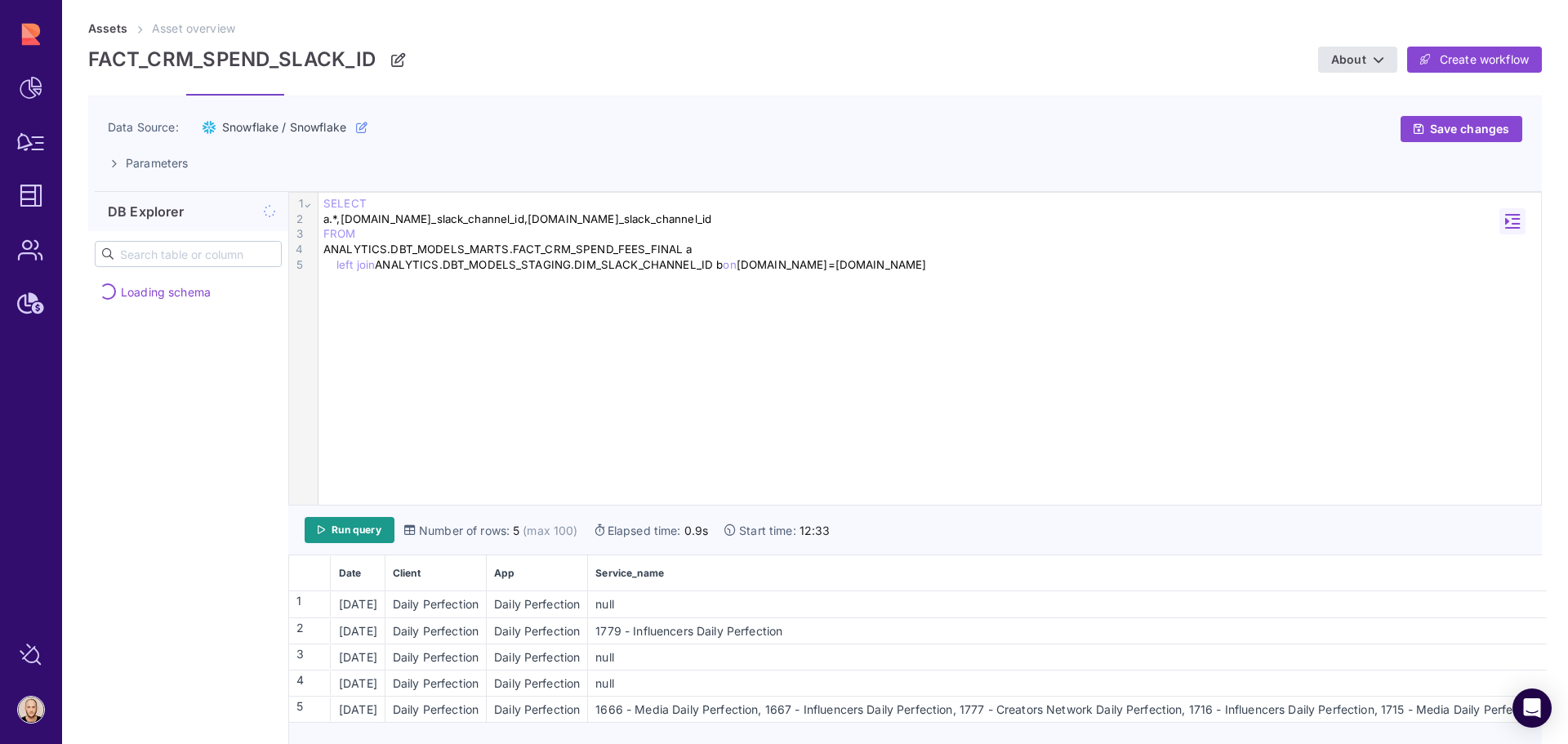
scroll to position [23, 0]
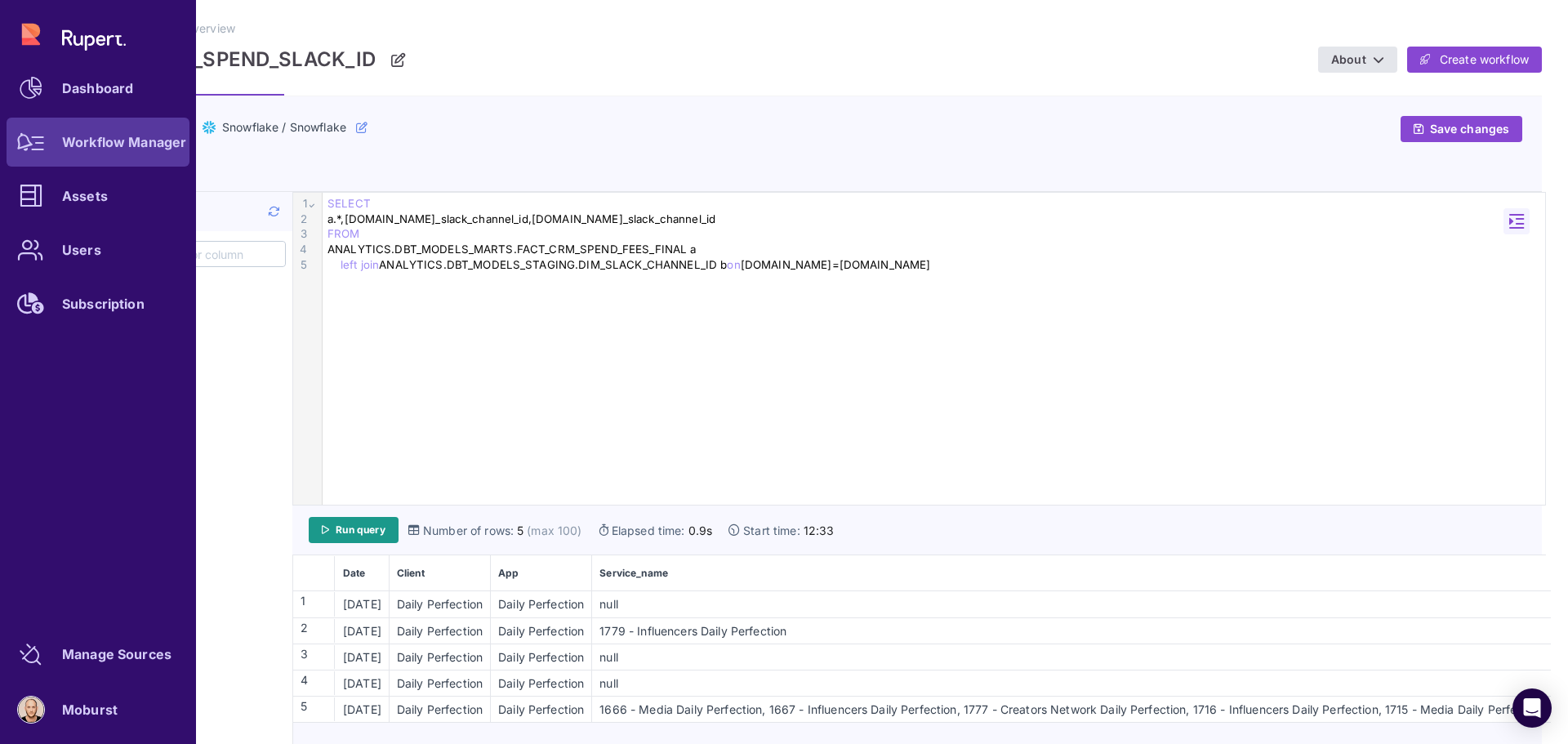
click at [79, 154] on link "Workflow Manager" at bounding box center [99, 142] width 183 height 49
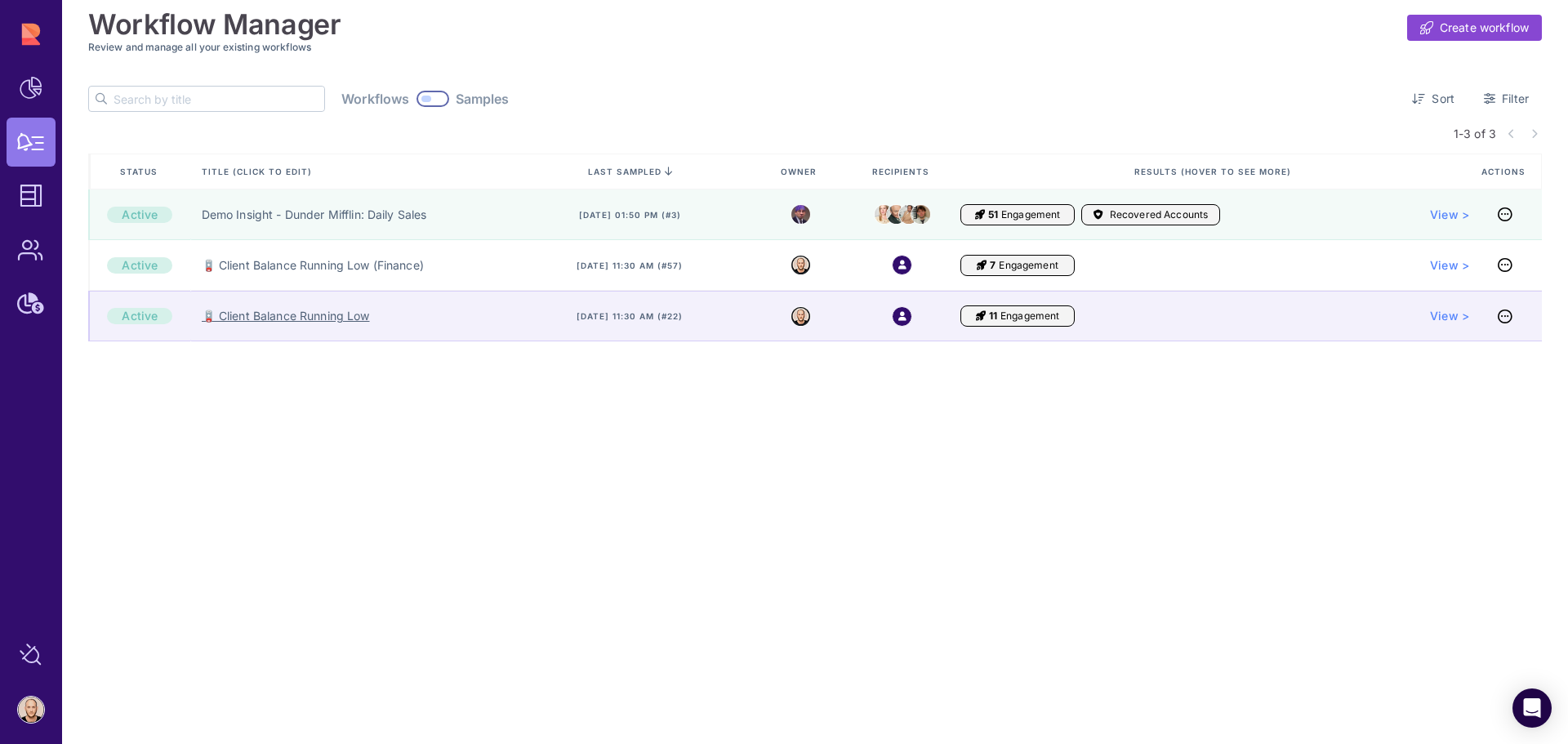
click at [323, 311] on link "🪫 Client Balance Running Low" at bounding box center [286, 316] width 169 height 17
click at [354, 319] on link "🪫 Client Balance Running Low" at bounding box center [286, 316] width 169 height 17
copy link "lient Balance Running Low"
drag, startPoint x: 390, startPoint y: 320, endPoint x: 224, endPoint y: 323, distance: 166.0
click at [224, 323] on div "🪫 Client Balance Running Low" at bounding box center [350, 316] width 321 height 50
